Goal: Navigation & Orientation: Find specific page/section

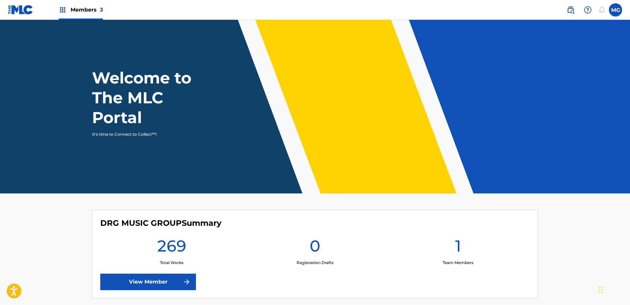
click at [152, 280] on link "View Member" at bounding box center [148, 281] width 96 height 16
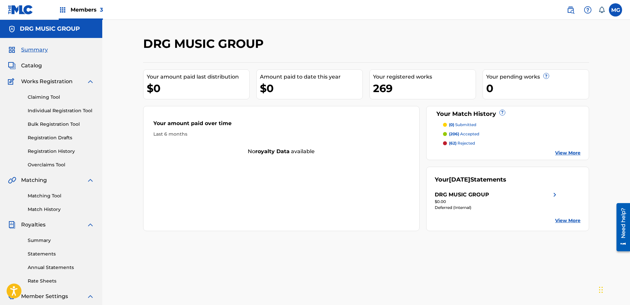
click at [46, 241] on link "Summary" at bounding box center [61, 240] width 67 height 7
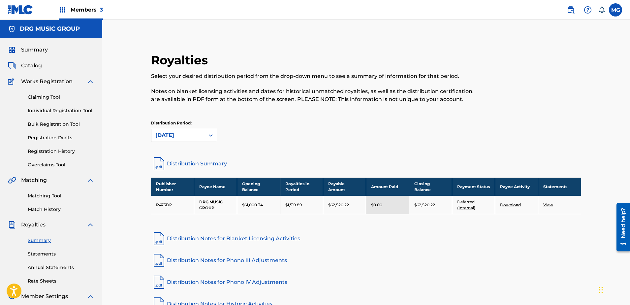
click at [23, 9] on img at bounding box center [20, 10] width 25 height 10
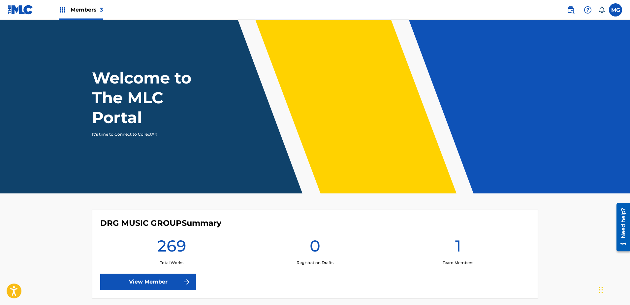
scroll to position [168, 0]
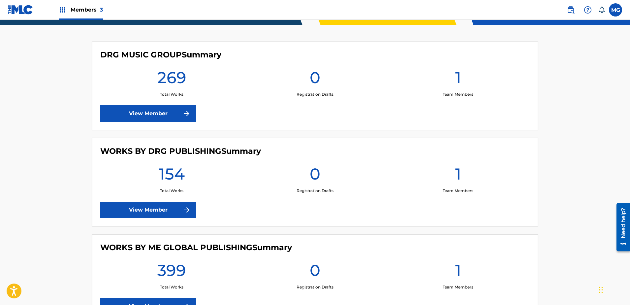
click at [149, 204] on link "View Member" at bounding box center [148, 209] width 96 height 16
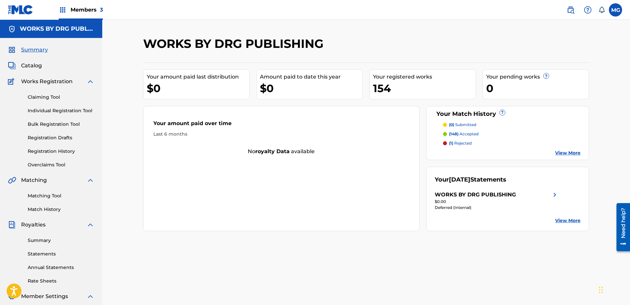
click at [34, 241] on link "Summary" at bounding box center [61, 240] width 67 height 7
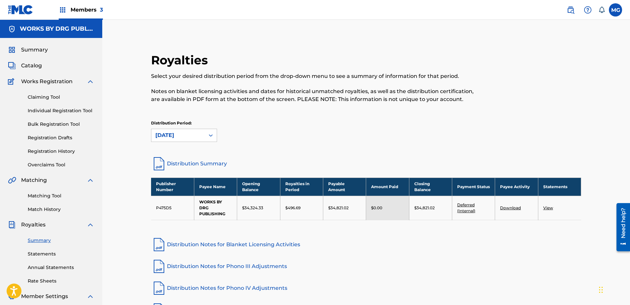
click at [25, 15] on link at bounding box center [20, 9] width 25 height 19
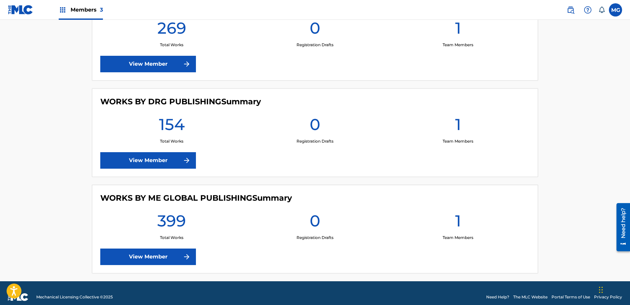
scroll to position [225, 0]
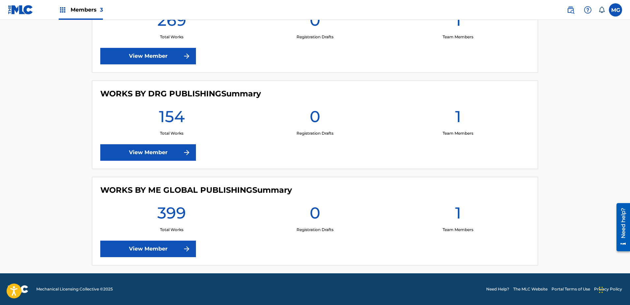
click at [140, 242] on link "View Member" at bounding box center [148, 248] width 96 height 16
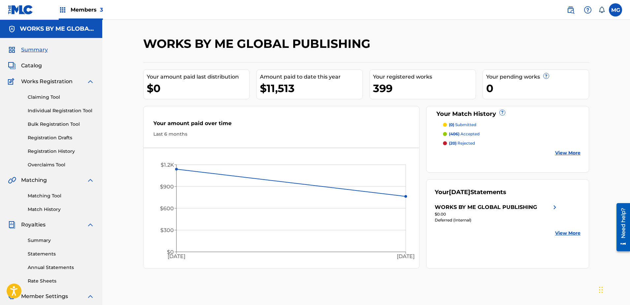
click at [40, 241] on link "Summary" at bounding box center [61, 240] width 67 height 7
